Goal: Communication & Community: Answer question/provide support

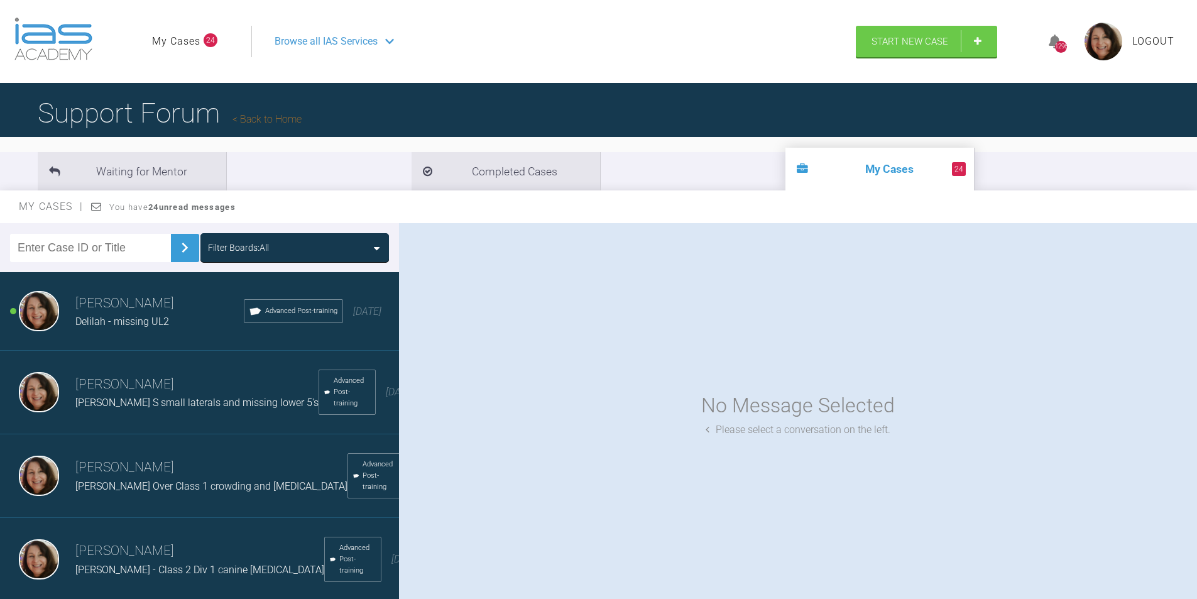
click at [137, 313] on div "Delilah - missing UL2" at bounding box center [159, 321] width 168 height 16
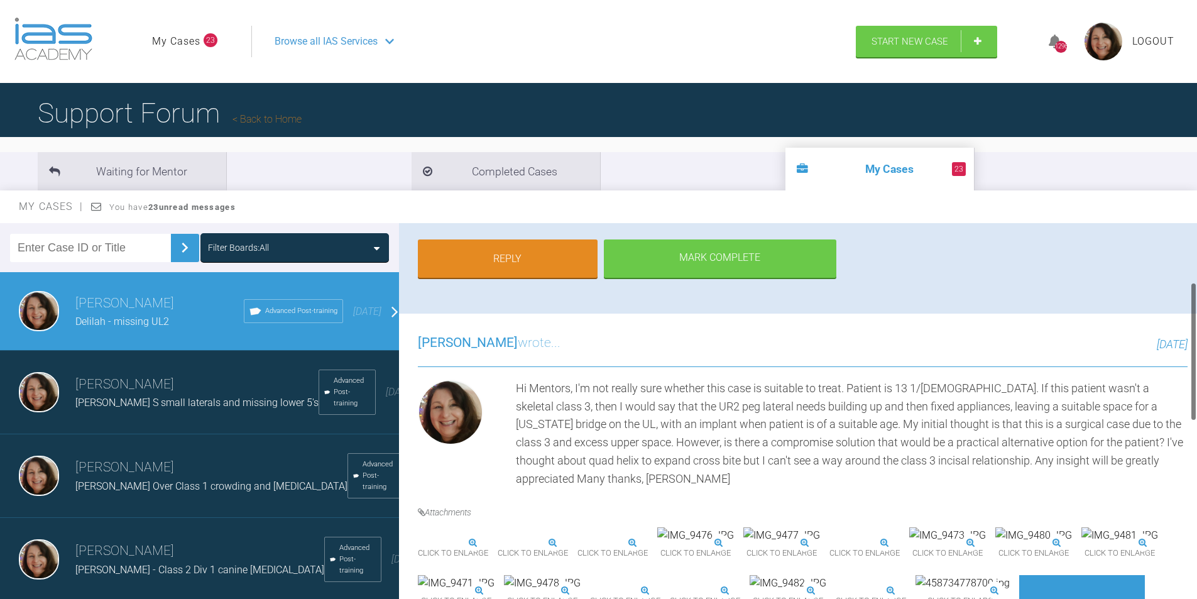
scroll to position [279, 0]
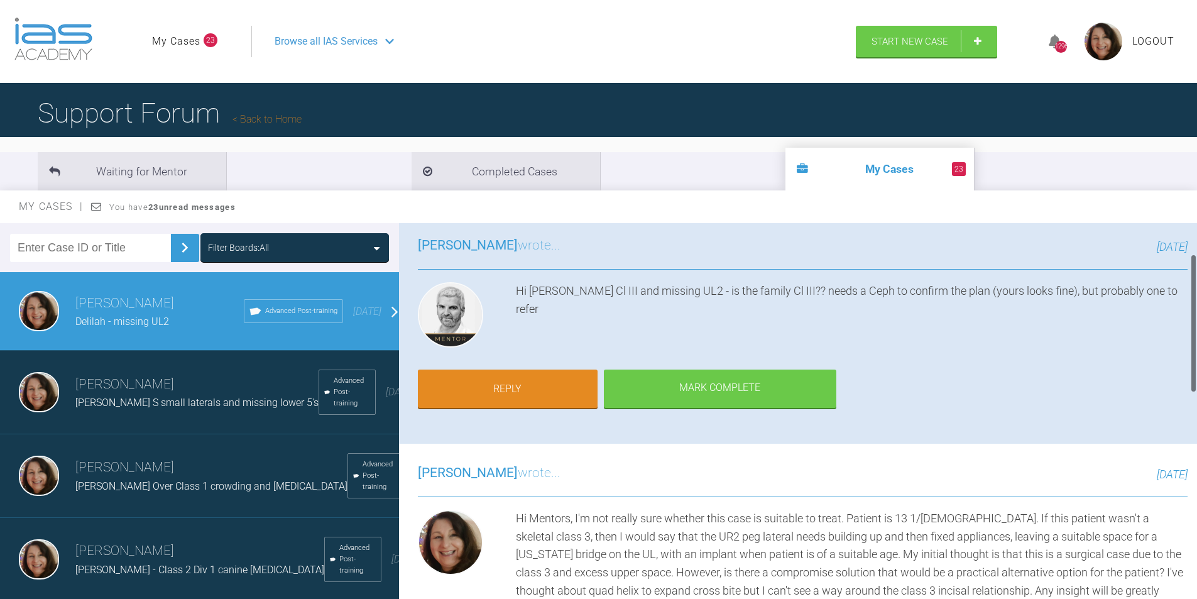
drag, startPoint x: 1194, startPoint y: 340, endPoint x: 1009, endPoint y: 401, distance: 193.7
click at [1196, 371] on html "My Cases 23 Logout Browse all IAS Services Start New Case 1296 Logout Support F…" at bounding box center [598, 364] width 1197 height 729
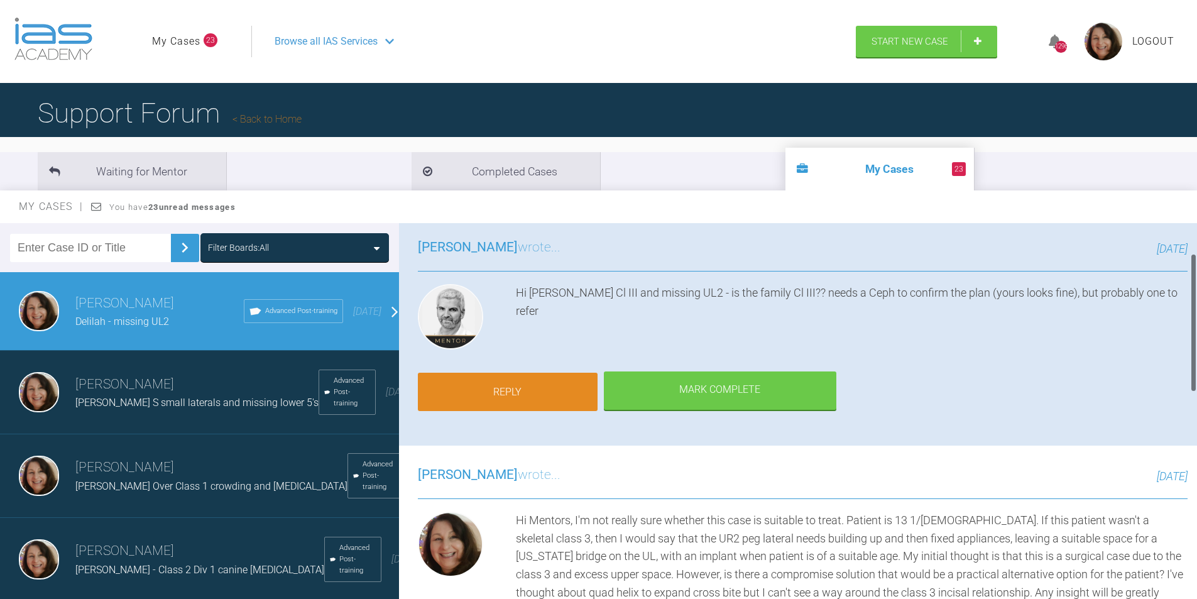
click at [514, 390] on link "Reply" at bounding box center [508, 391] width 180 height 39
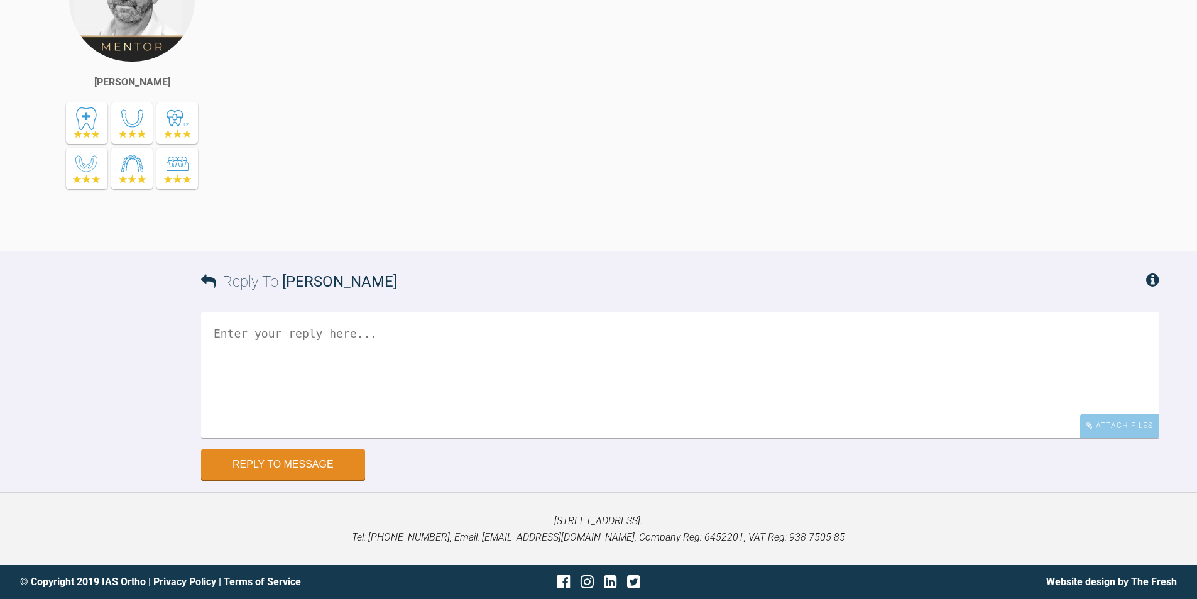
scroll to position [1146, 0]
click at [300, 347] on textarea at bounding box center [680, 375] width 958 height 126
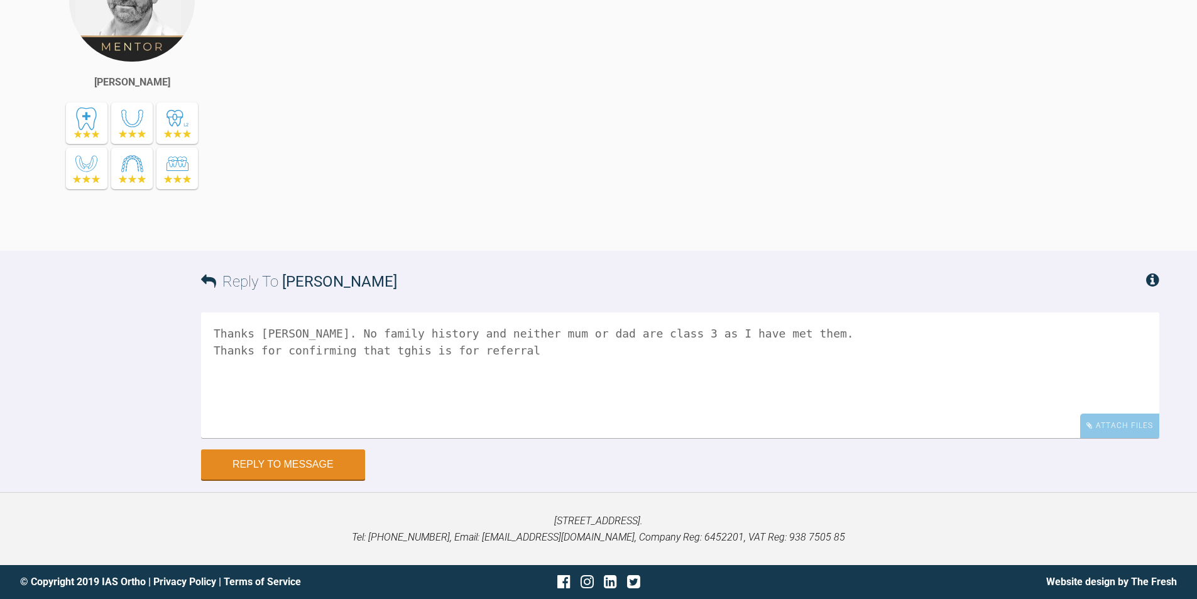
click at [393, 347] on textarea "Thanks [PERSON_NAME]. No family history and neither mum or dad are class 3 as I…" at bounding box center [680, 375] width 958 height 126
click at [519, 350] on textarea "Thanks [PERSON_NAME]. No family history and neither mum or dad are class 3 as I…" at bounding box center [680, 375] width 958 height 126
type textarea "Thanks [PERSON_NAME]. No family history and neither mum or dad are class 3 as I…"
click at [302, 464] on button "Reply to Message" at bounding box center [283, 465] width 164 height 30
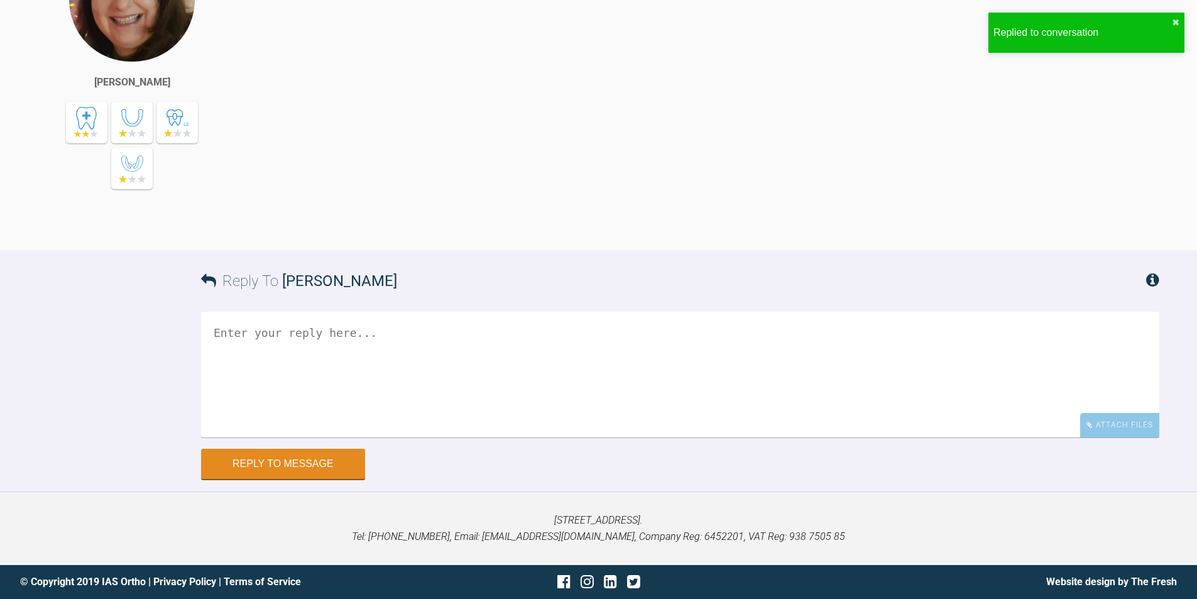
scroll to position [1580, 0]
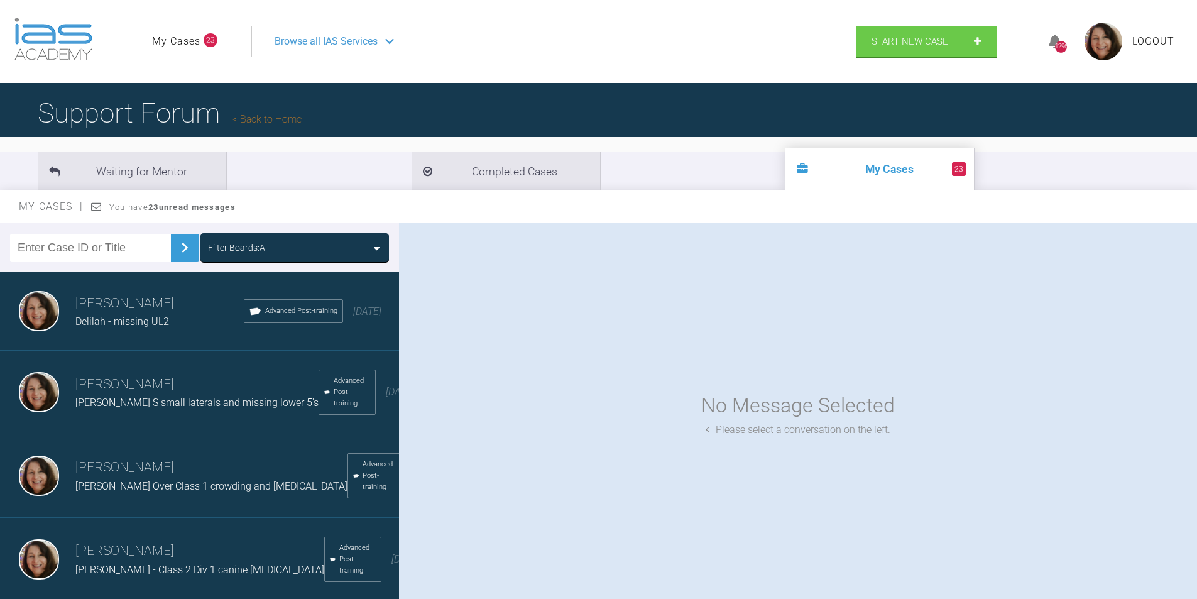
click at [108, 253] on input "text" at bounding box center [90, 248] width 161 height 28
type input "[PERSON_NAME]"
click at [178, 243] on img at bounding box center [185, 247] width 20 height 20
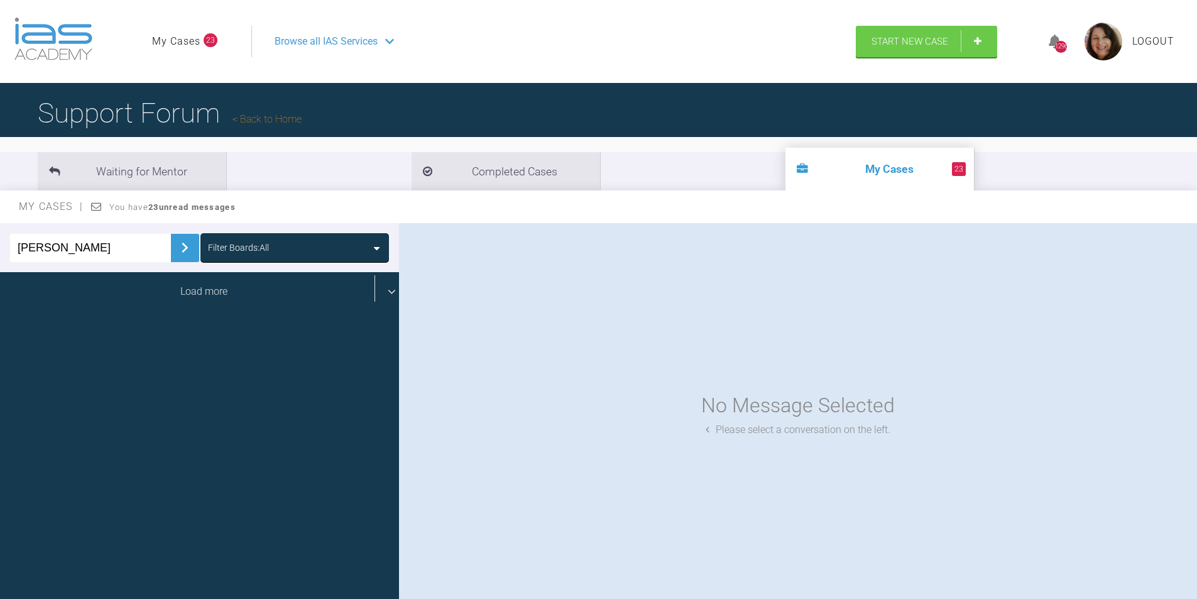
click at [203, 294] on div "Load more" at bounding box center [204, 291] width 408 height 39
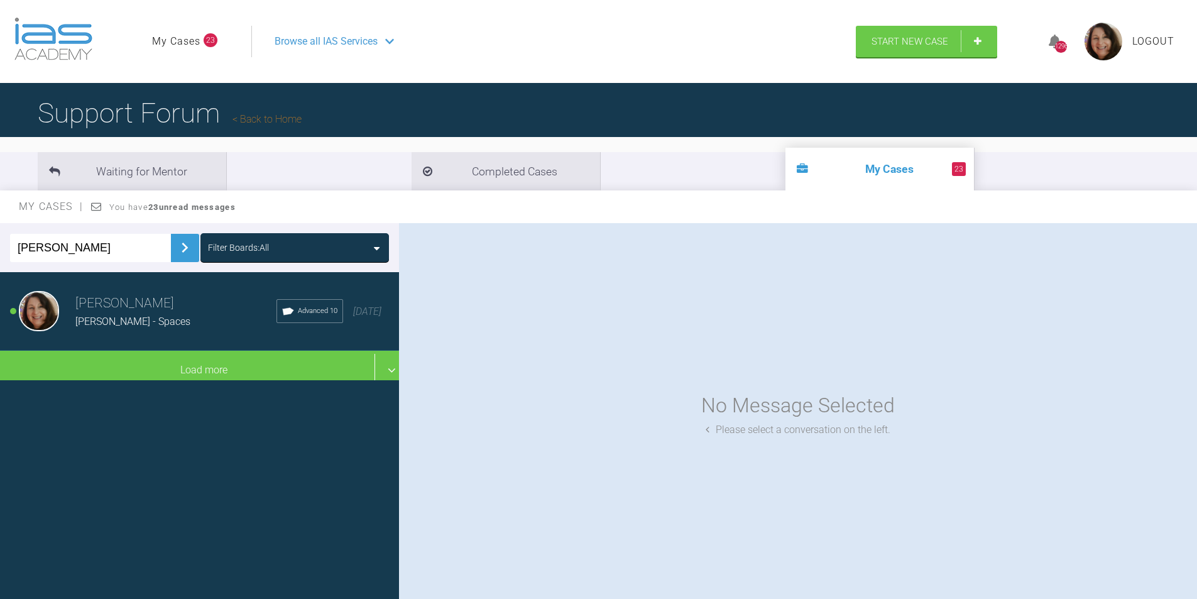
click at [70, 246] on input "[PERSON_NAME]" at bounding box center [90, 248] width 161 height 28
click at [134, 320] on span "[PERSON_NAME] - Spaces" at bounding box center [132, 321] width 115 height 12
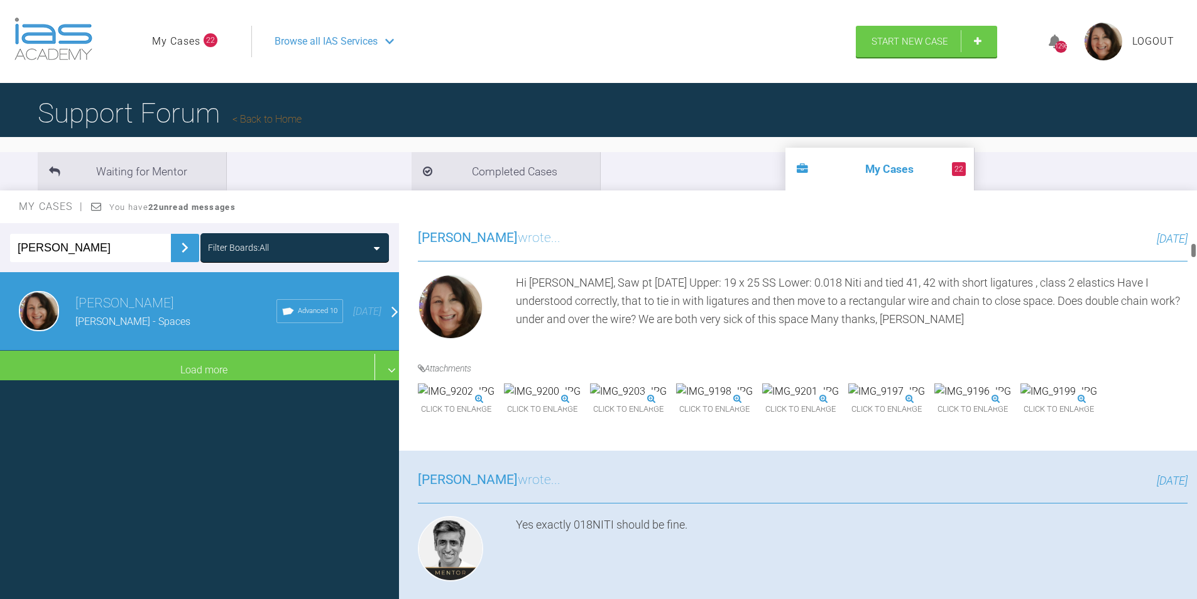
scroll to position [829, 0]
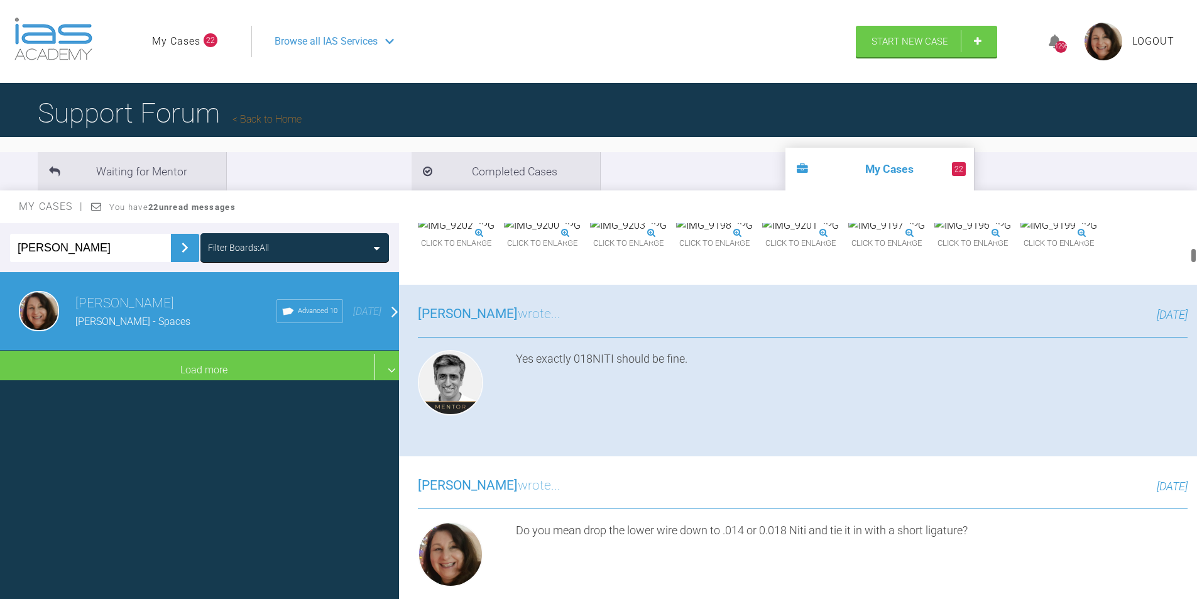
drag, startPoint x: 1193, startPoint y: 233, endPoint x: 1192, endPoint y: 258, distance: 25.2
click at [1192, 258] on div at bounding box center [1193, 255] width 4 height 16
click at [1020, 234] on img at bounding box center [1058, 225] width 77 height 16
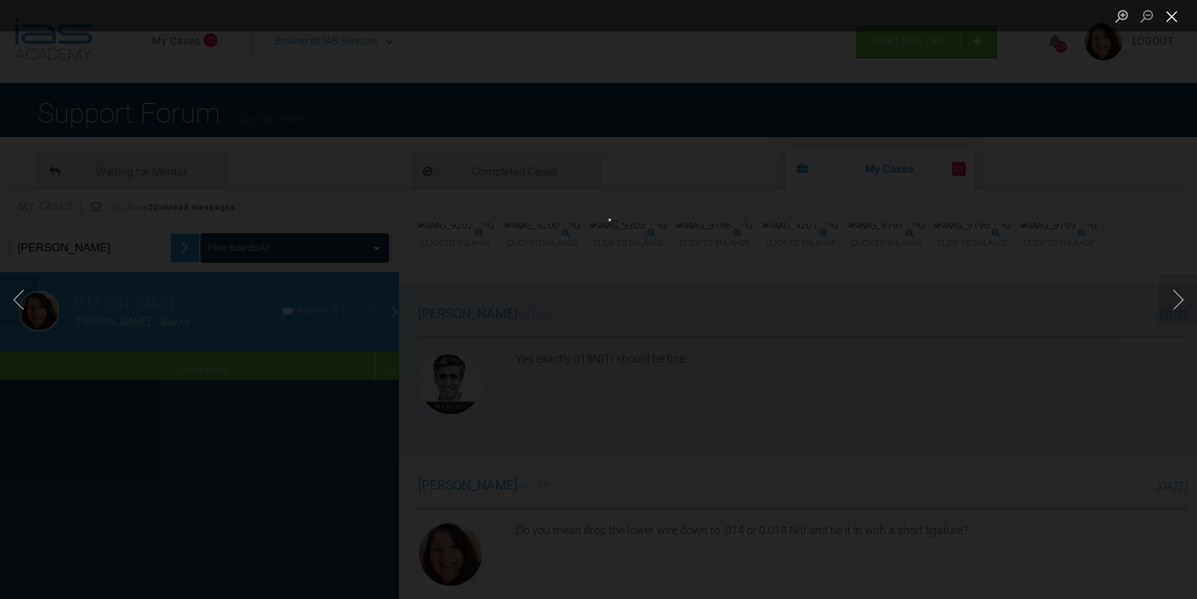
click at [1173, 20] on button "Close lightbox" at bounding box center [1171, 16] width 25 height 22
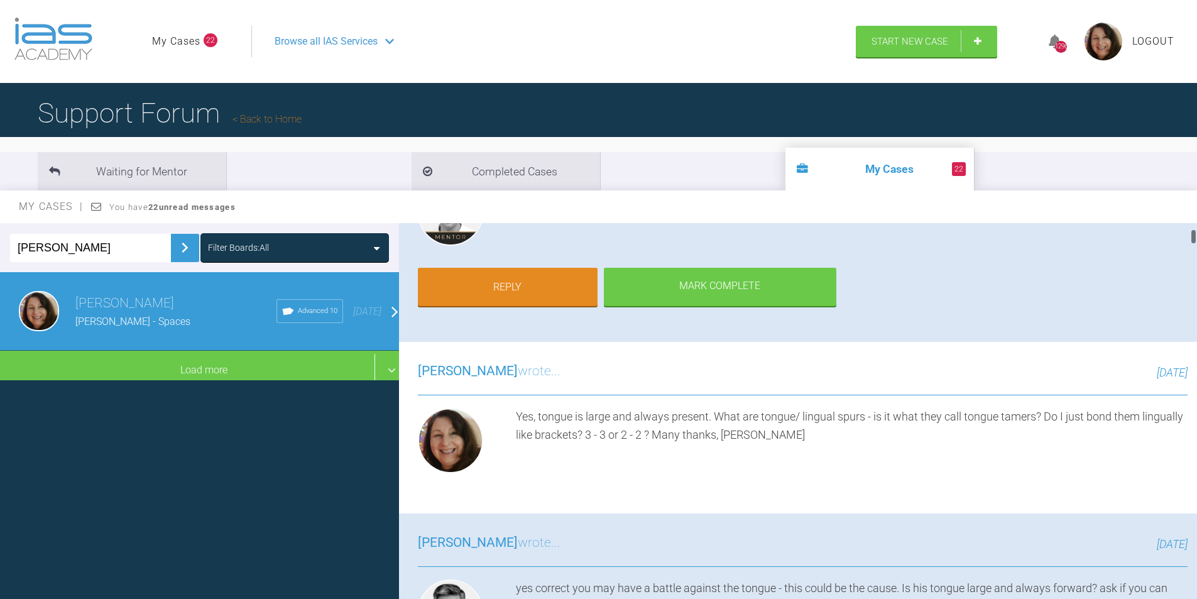
scroll to position [207, 0]
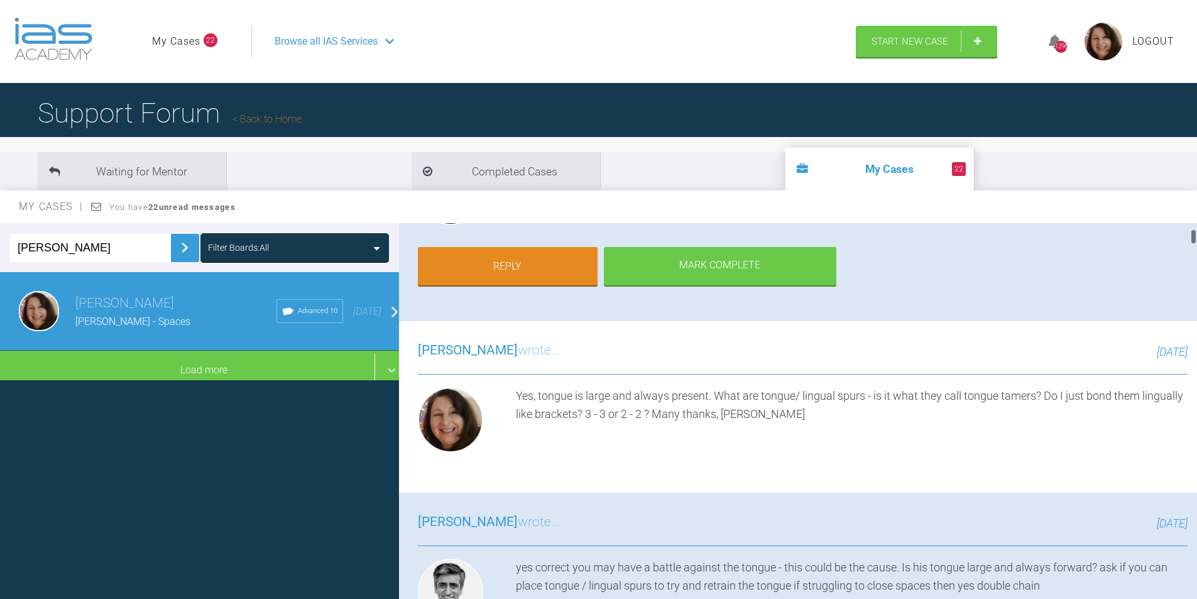
drag, startPoint x: 1192, startPoint y: 254, endPoint x: 1205, endPoint y: 236, distance: 22.9
click at [1196, 236] on html "My Cases 22 Logout Browse all IAS Services Start New Case 1296 Logout Support F…" at bounding box center [598, 364] width 1197 height 729
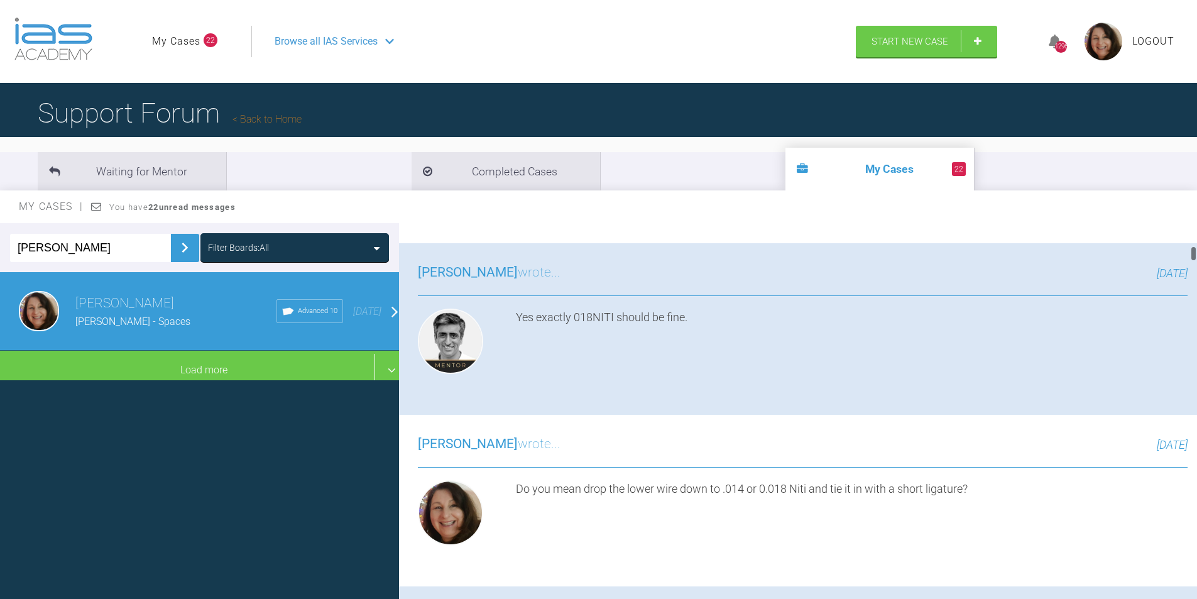
scroll to position [912, 0]
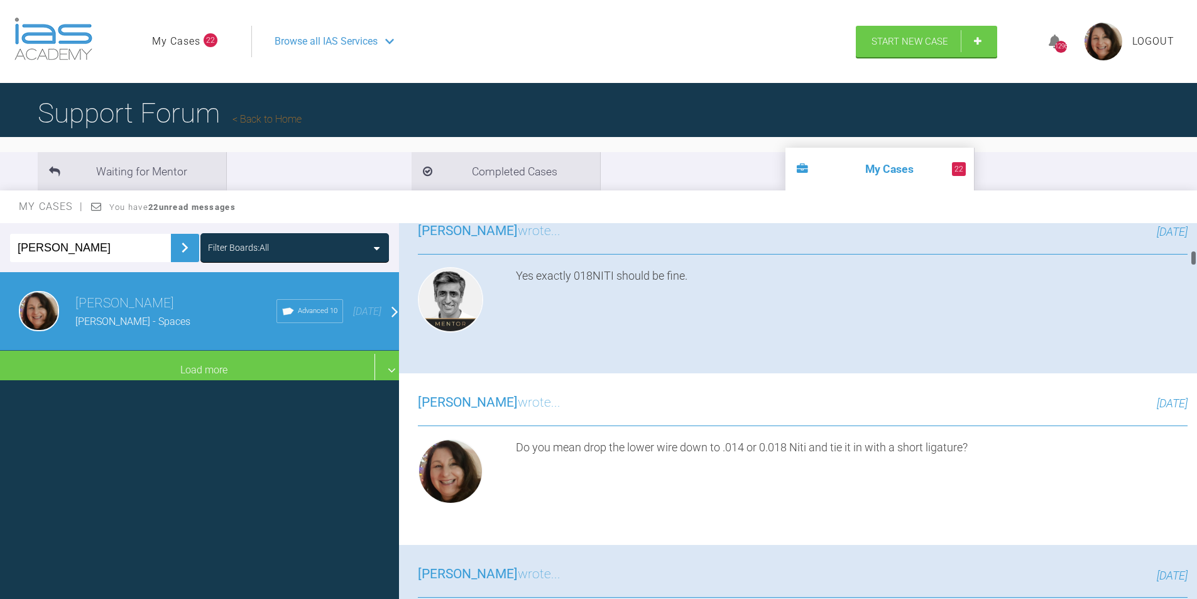
drag, startPoint x: 1195, startPoint y: 234, endPoint x: 1195, endPoint y: 256, distance: 22.0
click at [1195, 256] on div at bounding box center [1193, 413] width 7 height 381
click at [1020, 151] on img at bounding box center [1058, 142] width 77 height 16
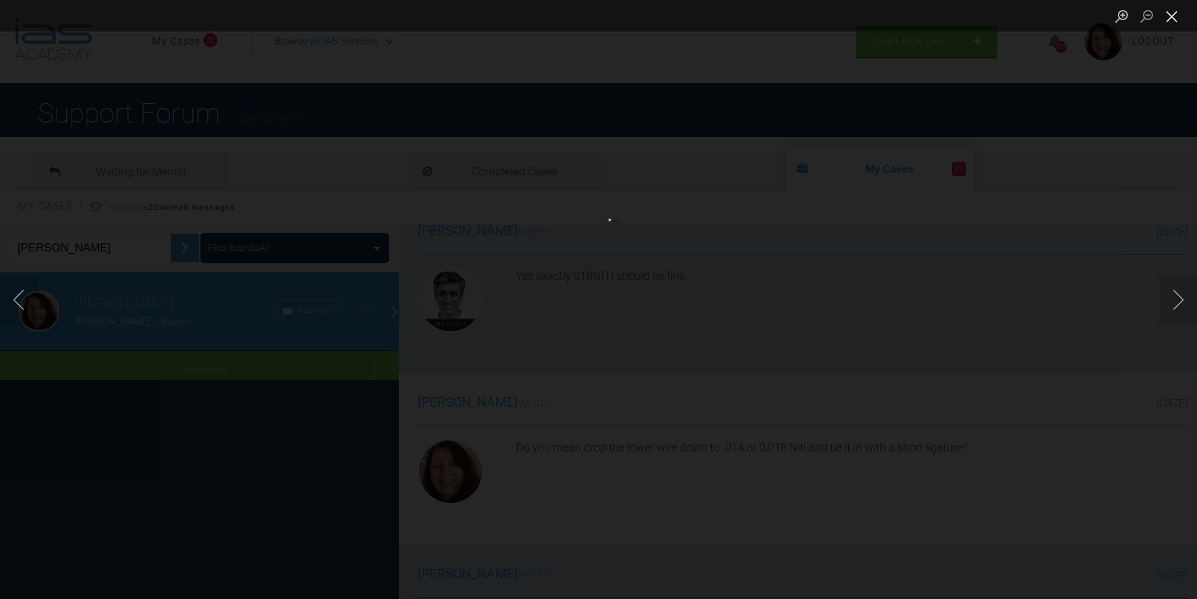
click at [1175, 14] on button "Close lightbox" at bounding box center [1171, 16] width 25 height 22
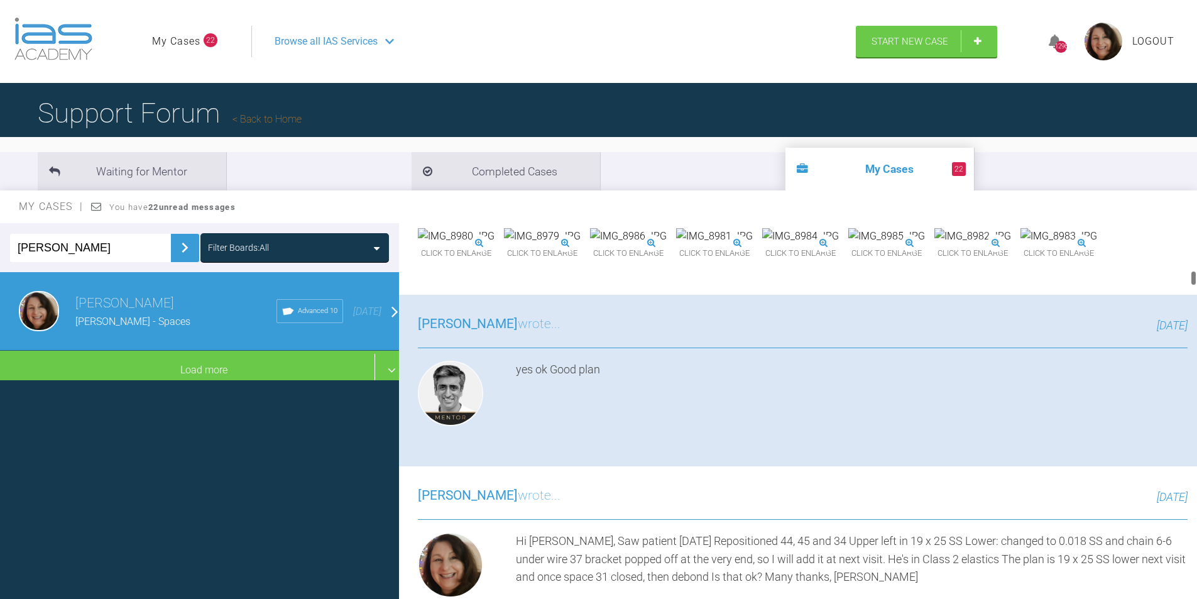
scroll to position [1762, 0]
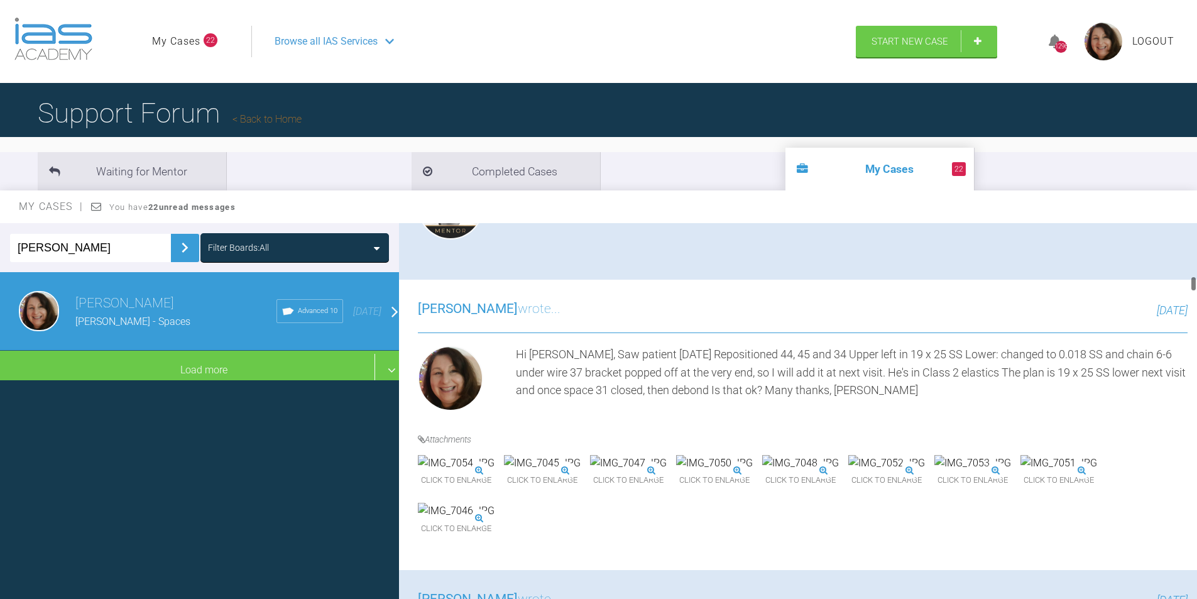
drag, startPoint x: 1194, startPoint y: 256, endPoint x: 1193, endPoint y: 283, distance: 26.4
click at [1193, 283] on div at bounding box center [1193, 284] width 4 height 16
click at [934, 58] on img at bounding box center [972, 49] width 77 height 16
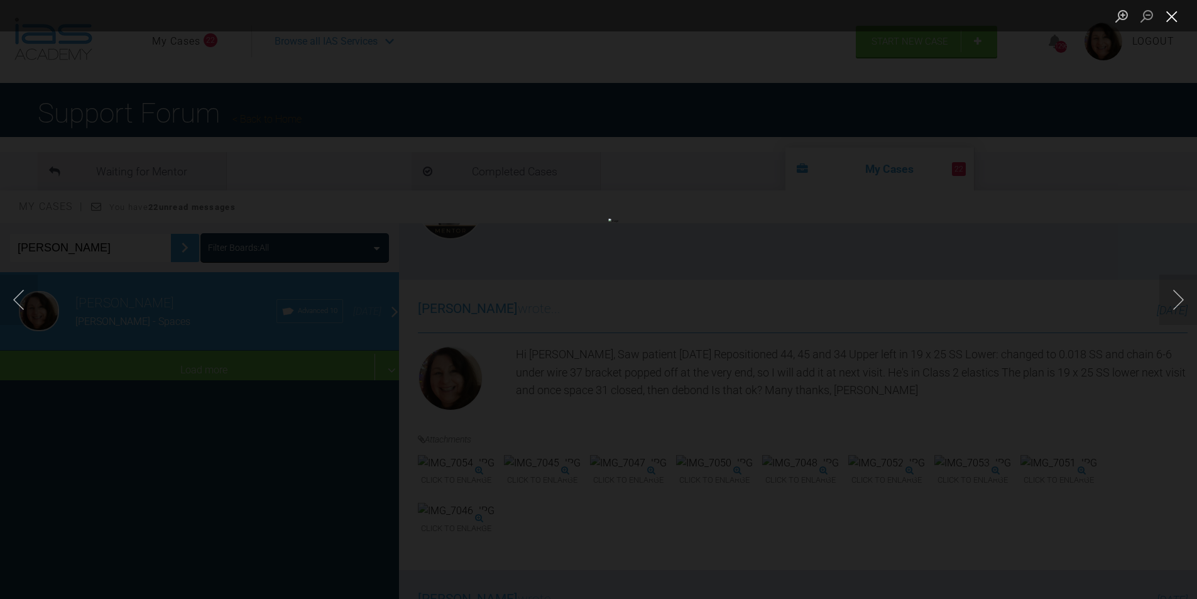
click at [1171, 13] on button "Close lightbox" at bounding box center [1171, 16] width 25 height 22
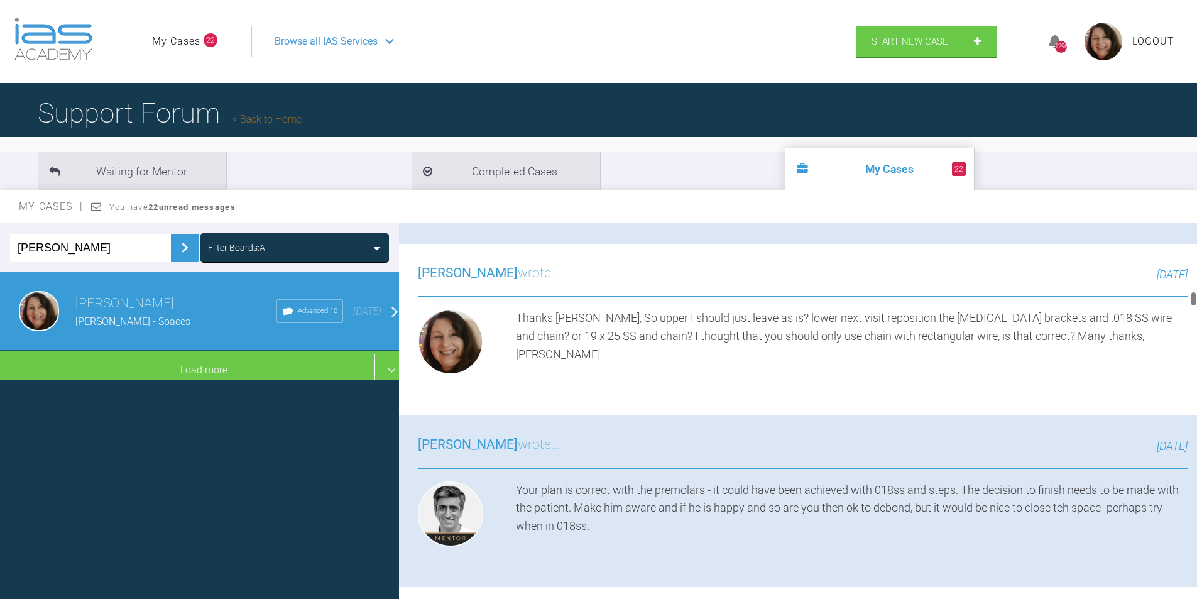
scroll to position [2280, 0]
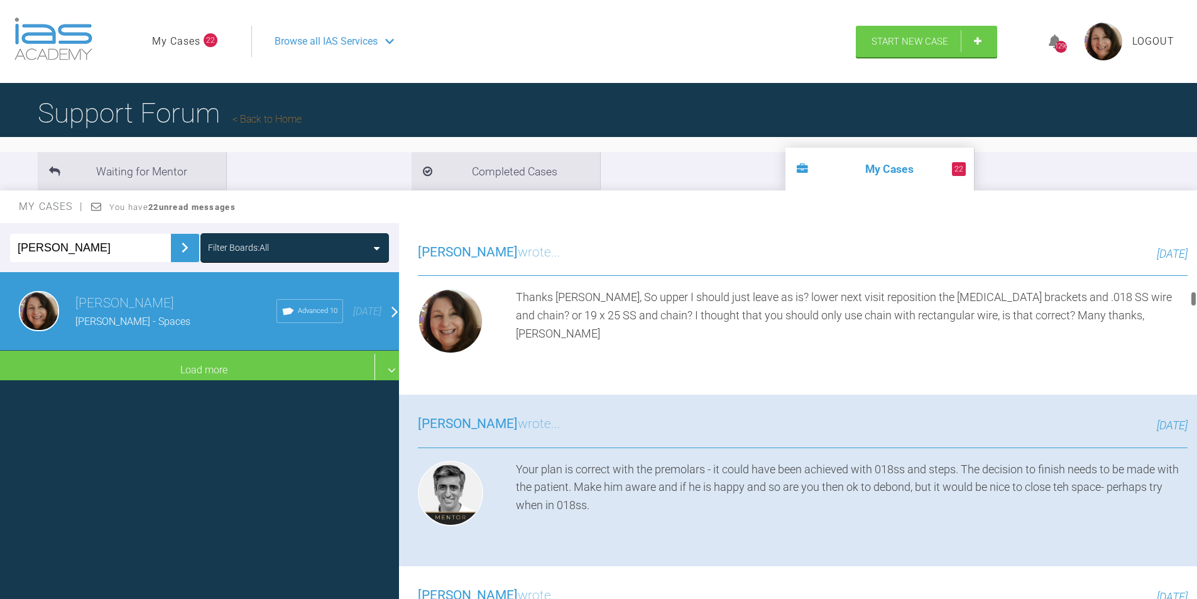
drag, startPoint x: 1192, startPoint y: 283, endPoint x: 1195, endPoint y: 300, distance: 16.8
click at [1195, 300] on div at bounding box center [1193, 413] width 7 height 381
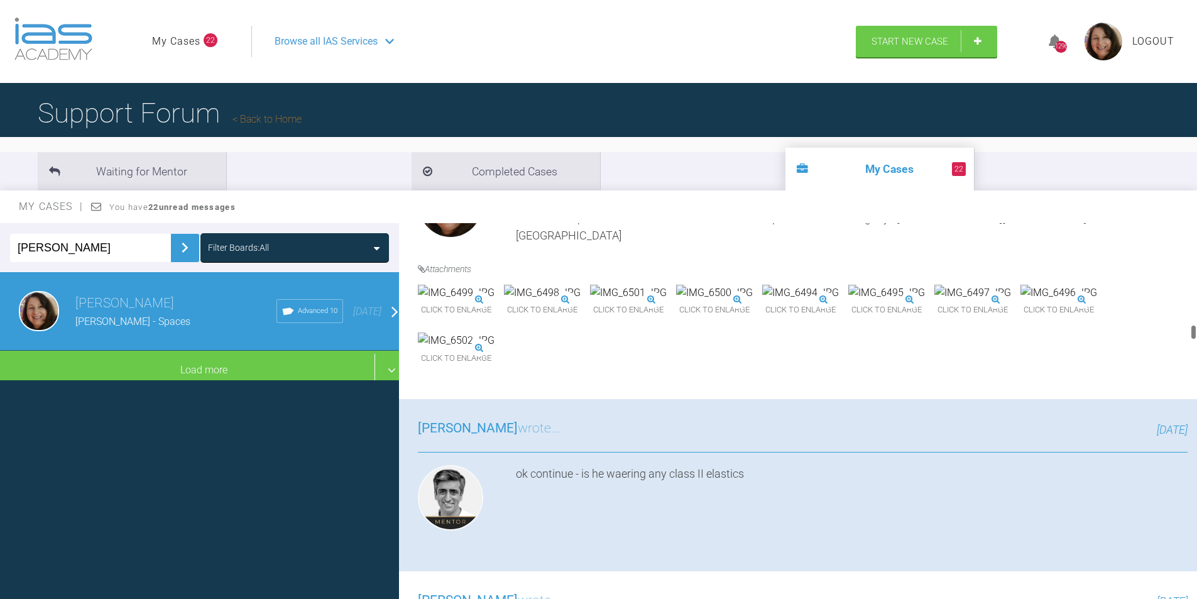
scroll to position [3379, 0]
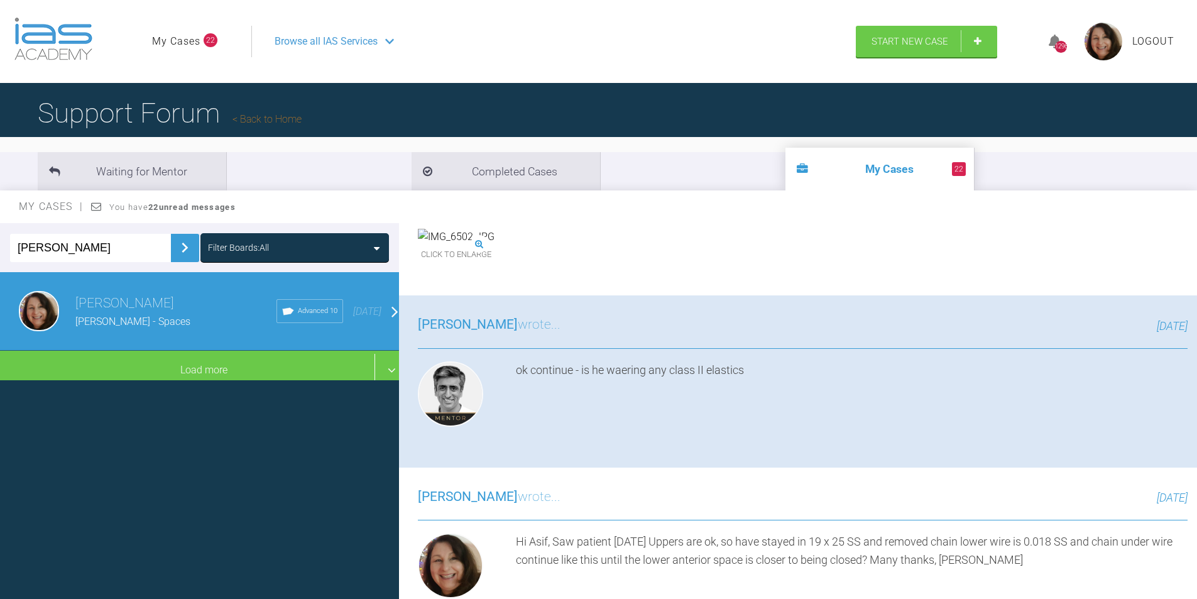
drag, startPoint x: 1196, startPoint y: 307, endPoint x: 1199, endPoint y: 328, distance: 20.9
click at [1196, 328] on html "My Cases 22 Logout Browse all IAS Services Start New Case 1296 Logout Support F…" at bounding box center [598, 364] width 1197 height 729
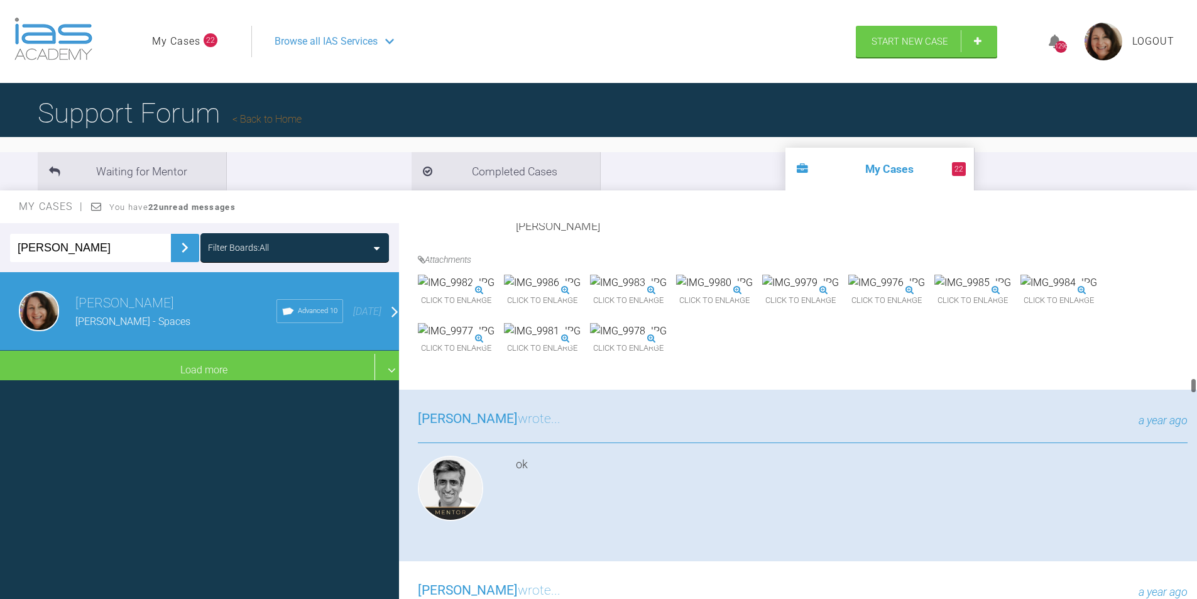
scroll to position [5327, 0]
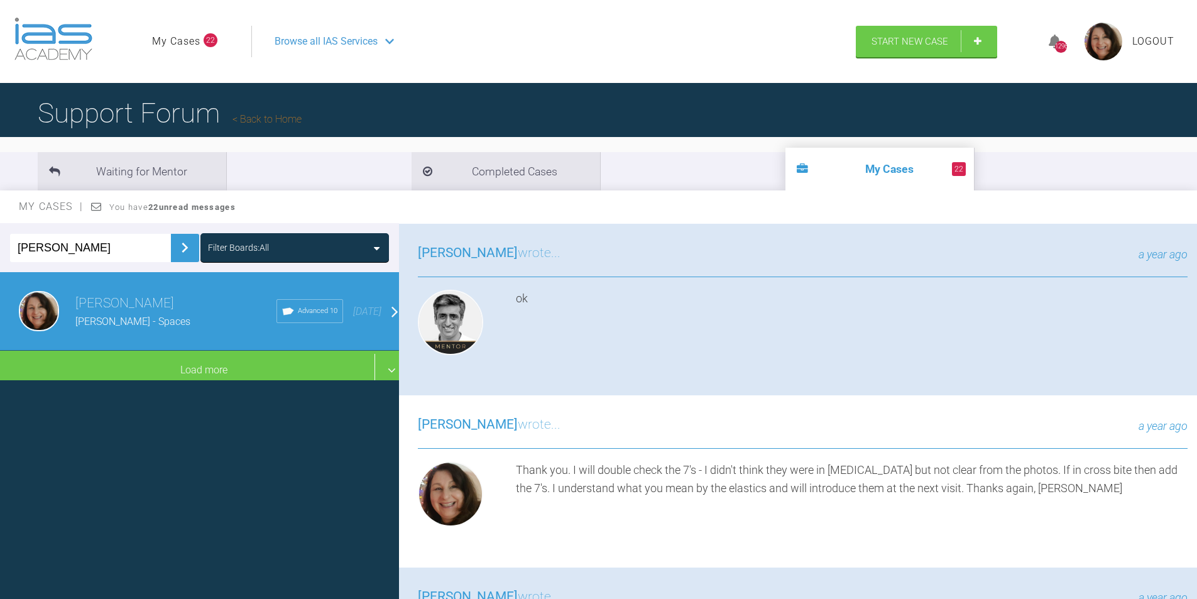
drag, startPoint x: 1194, startPoint y: 333, endPoint x: 1200, endPoint y: 393, distance: 60.7
click at [1196, 393] on html "My Cases 22 Logout Browse all IAS Services Start New Case 1296 Logout Support F…" at bounding box center [598, 364] width 1197 height 729
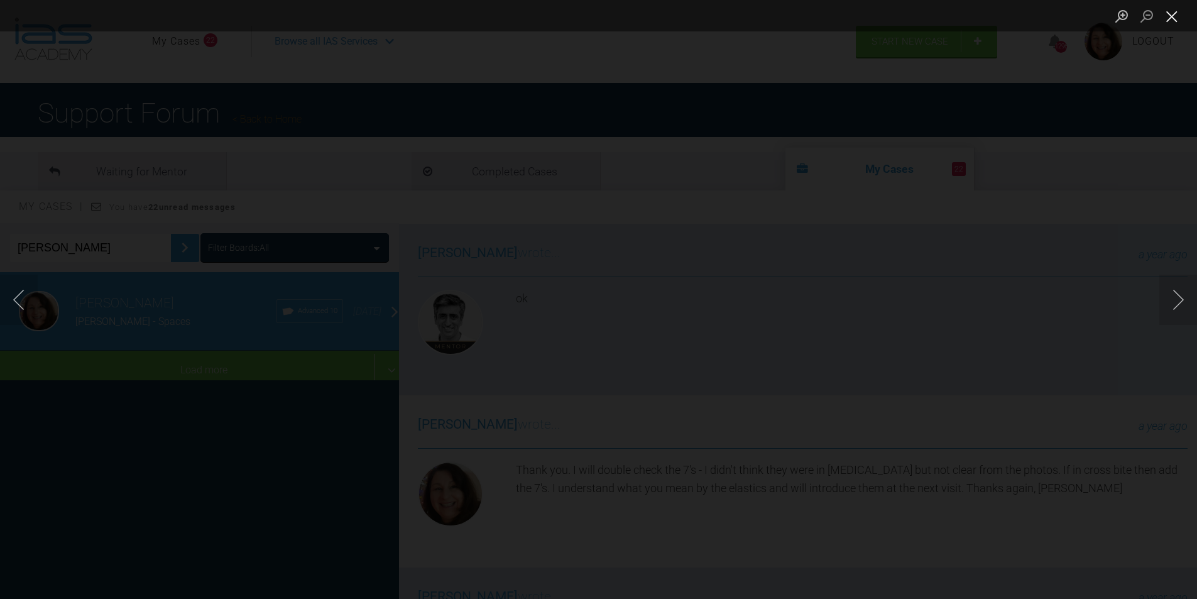
click at [1176, 14] on button "Close lightbox" at bounding box center [1171, 16] width 25 height 22
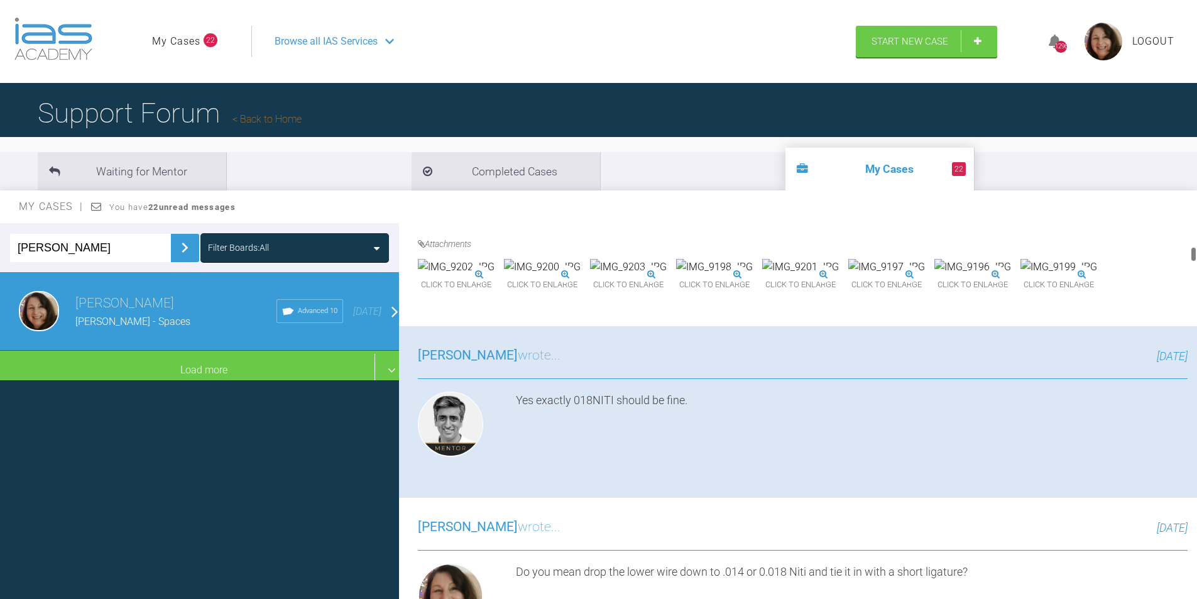
scroll to position [808, 0]
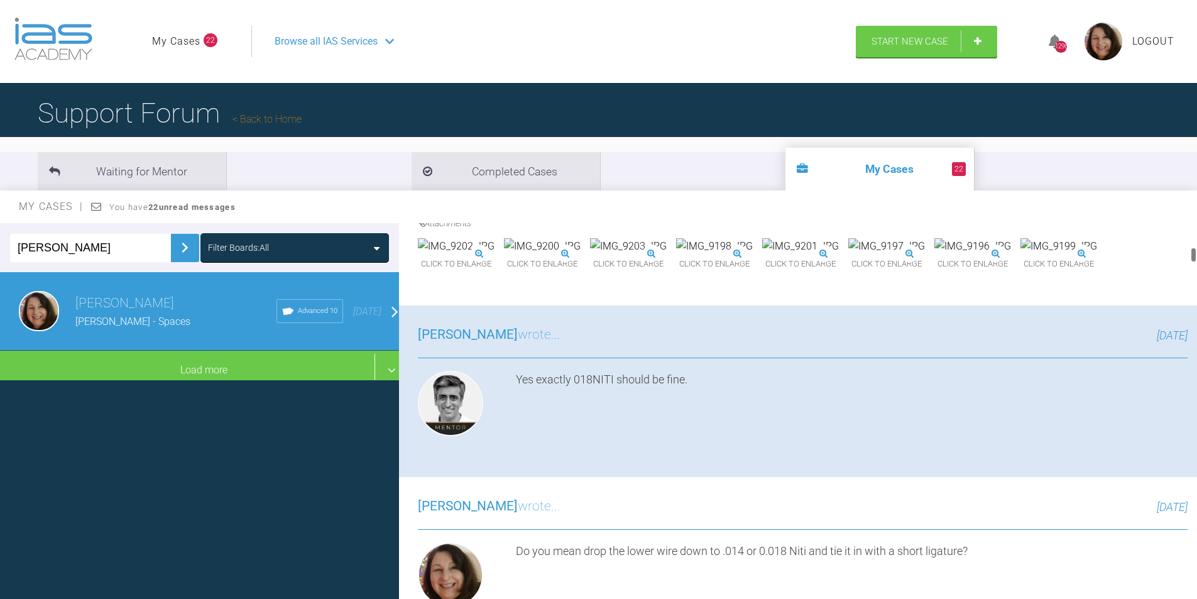
drag, startPoint x: 1193, startPoint y: 392, endPoint x: 1205, endPoint y: 257, distance: 135.6
click at [1196, 257] on html "My Cases 22 Logout Browse all IAS Services Start New Case 1296 Logout Support F…" at bounding box center [598, 364] width 1197 height 729
click at [1020, 254] on img at bounding box center [1058, 246] width 77 height 16
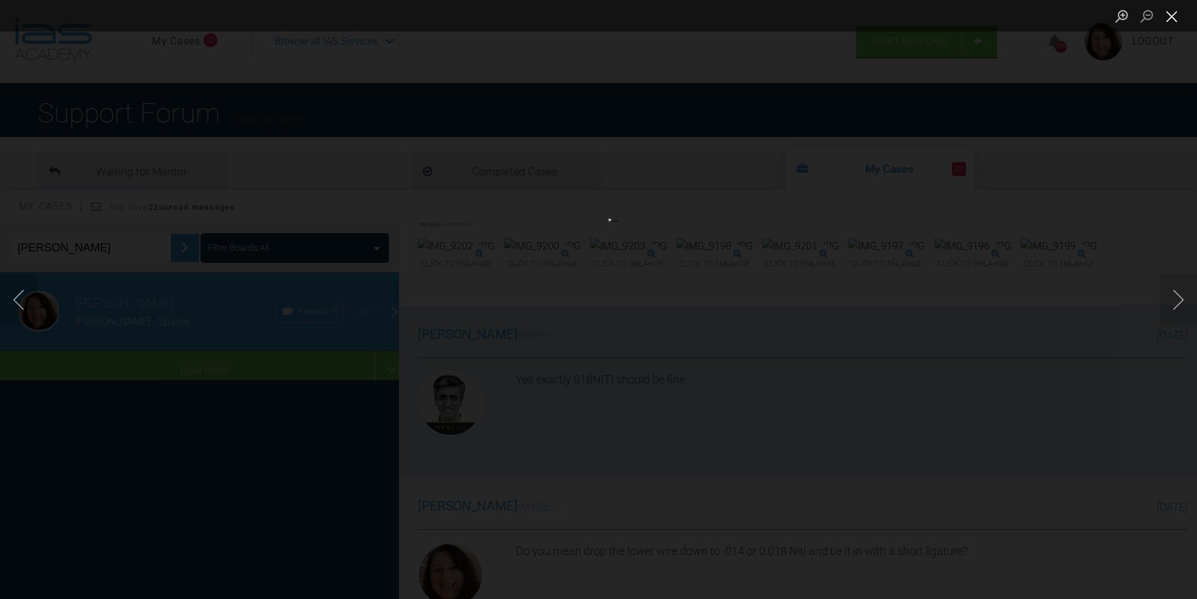
click at [1170, 18] on button "Close lightbox" at bounding box center [1171, 16] width 25 height 22
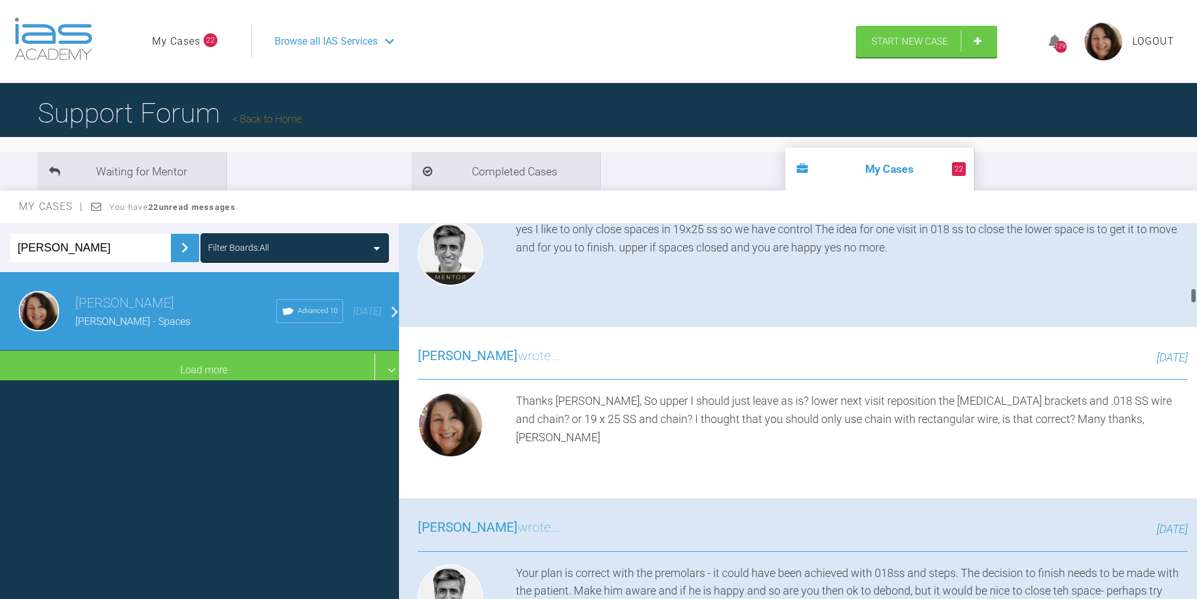
scroll to position [2259, 0]
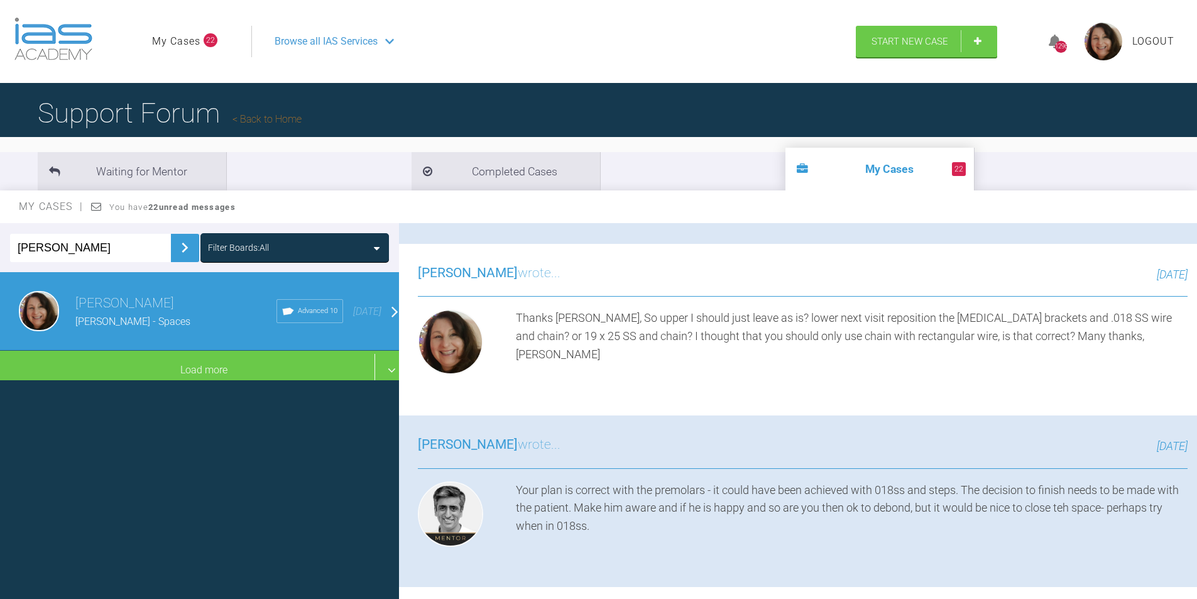
drag, startPoint x: 1192, startPoint y: 255, endPoint x: 1197, endPoint y: 300, distance: 44.9
click at [1196, 300] on html "My Cases 22 Logout Browse all IAS Services Start New Case 1296 Logout Support F…" at bounding box center [598, 364] width 1197 height 729
